Goal: Task Accomplishment & Management: Use online tool/utility

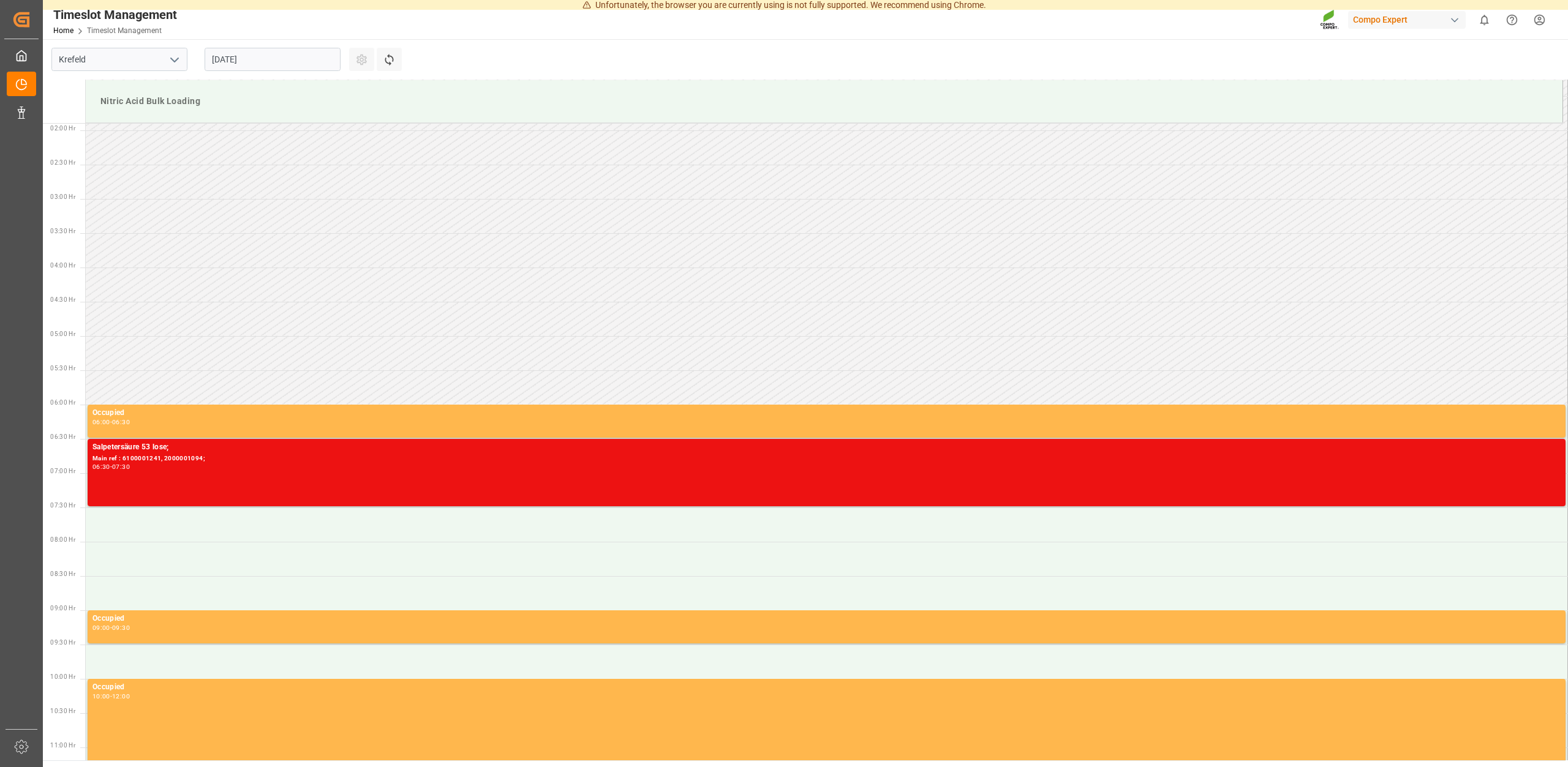
scroll to position [122, 0]
